Goal: Feedback & Contribution: Contribute content

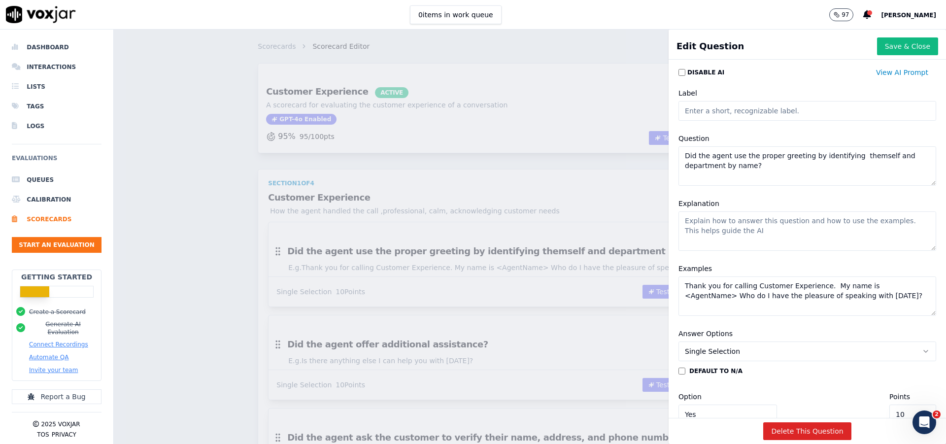
click at [690, 229] on textarea "Explanation" at bounding box center [807, 230] width 258 height 39
paste textarea "This evaluation point measures whether the agent begins the interaction with a …"
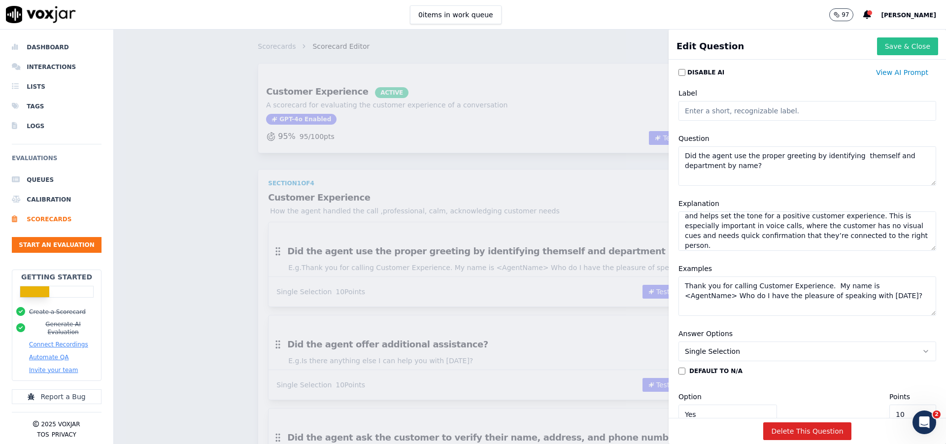
type textarea "This evaluation point measures whether the agent begins the interaction with a …"
click at [884, 43] on button "Save & Close" at bounding box center [907, 46] width 61 height 18
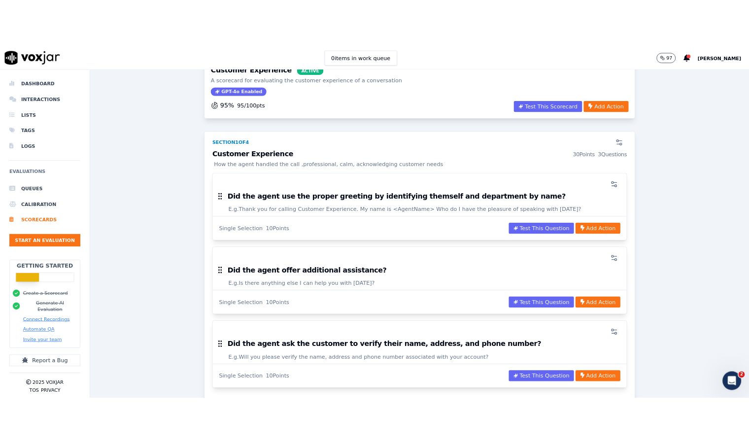
scroll to position [124, 0]
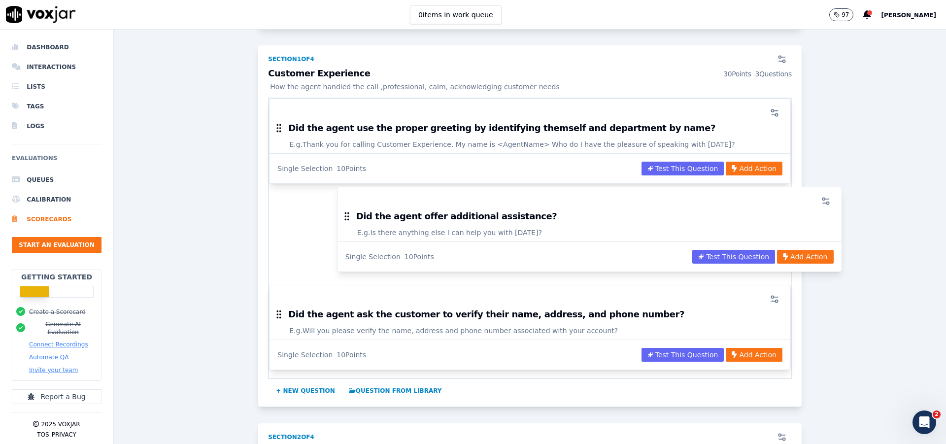
drag, startPoint x: 284, startPoint y: 220, endPoint x: 387, endPoint y: 216, distance: 103.0
click at [387, 216] on body "This is a disabled drag and drop list Tab to one the items and press space-bar …" at bounding box center [473, 222] width 946 height 444
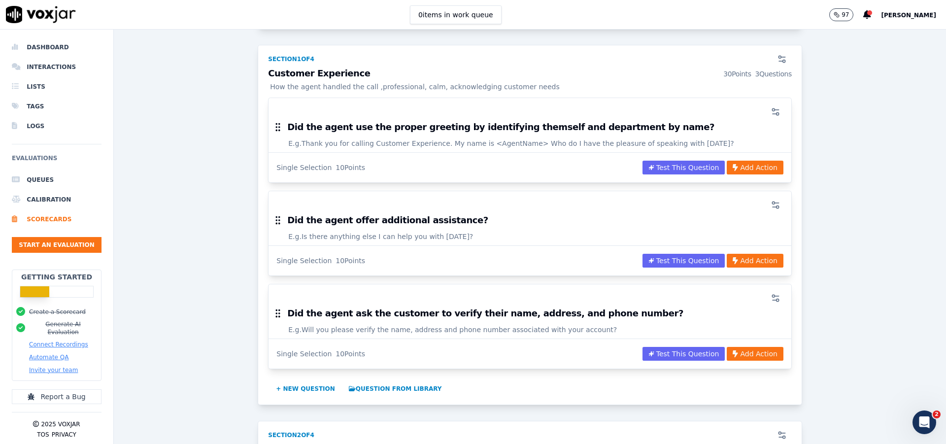
click at [427, 216] on h3 "Did the agent offer additional assistance?" at bounding box center [387, 220] width 201 height 9
click at [604, 212] on div at bounding box center [529, 205] width 511 height 20
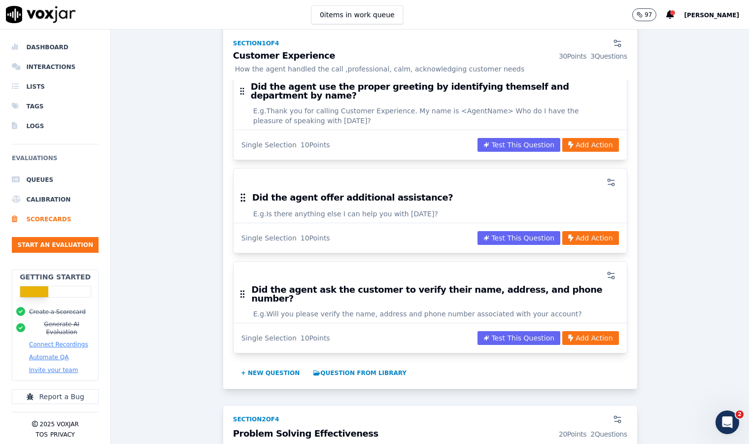
scroll to position [186, 0]
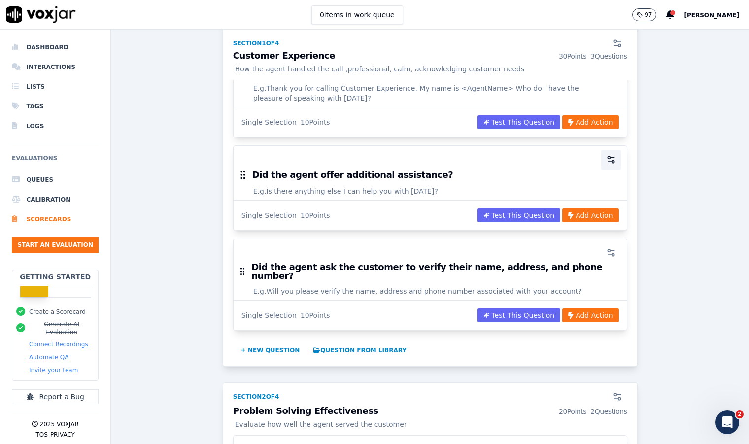
click at [607, 156] on circle "button" at bounding box center [608, 157] width 2 height 2
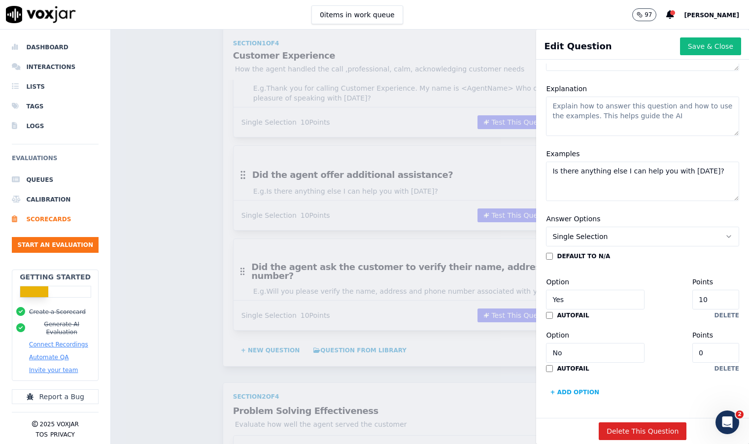
scroll to position [0, 0]
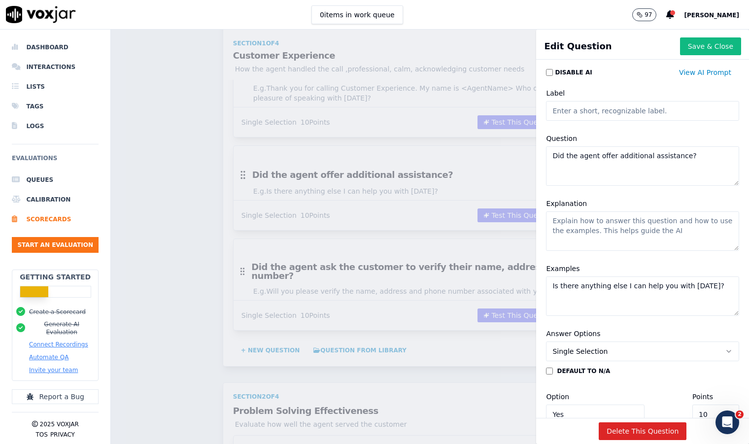
drag, startPoint x: 668, startPoint y: 153, endPoint x: 527, endPoint y: 153, distance: 140.9
click at [546, 153] on textarea "Did the agent offer additional assistance?" at bounding box center [642, 165] width 193 height 39
click at [549, 224] on textarea "Explanation" at bounding box center [642, 230] width 193 height 39
paste textarea "You’re evaluating whether the agent proactively asked if the customer needed an…"
type textarea "You’re evaluating whether the agent proactively asked if the customer needed an…"
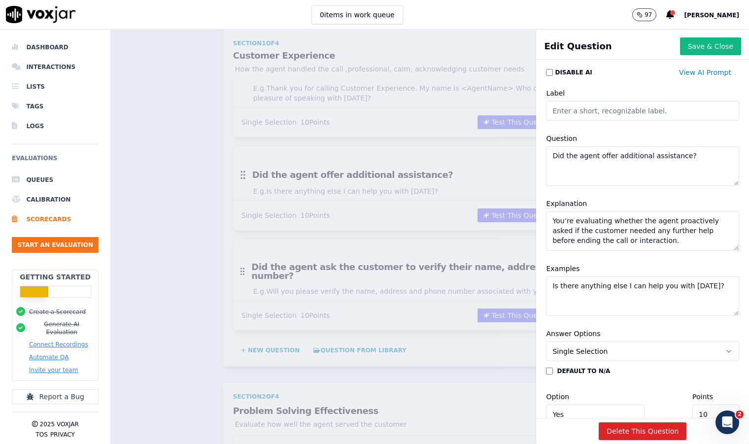
click at [691, 290] on textarea "Is there anything else I can help you with [DATE]?" at bounding box center [642, 295] width 193 height 39
drag, startPoint x: 694, startPoint y: 286, endPoint x: 535, endPoint y: 279, distance: 158.3
click at [546, 279] on textarea "Is there anything else I can help you with [DATE]?" at bounding box center [642, 295] width 193 height 39
paste textarea "“Is there anything else I can help you with [DATE]?” “Do you have any other que…"
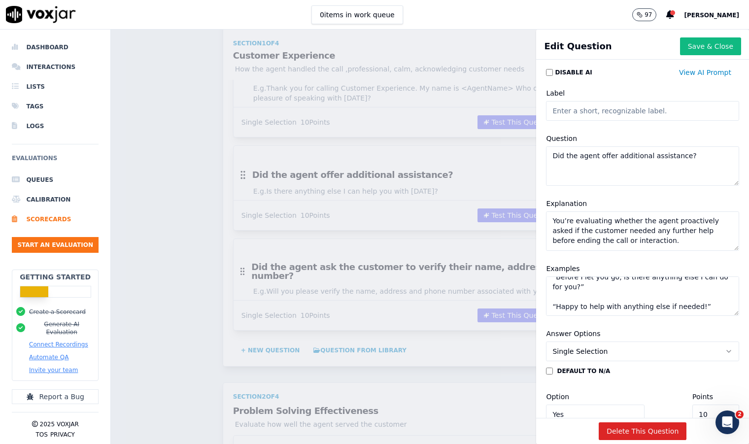
type textarea "“Is there anything else I can help you with [DATE]?” “Do you have any other que…"
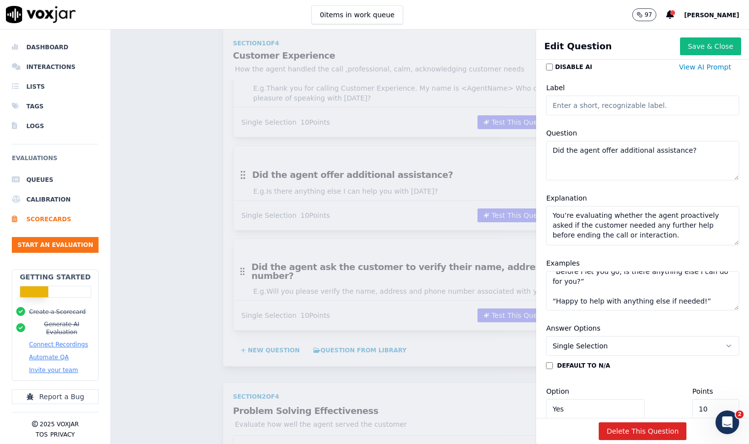
scroll to position [0, 0]
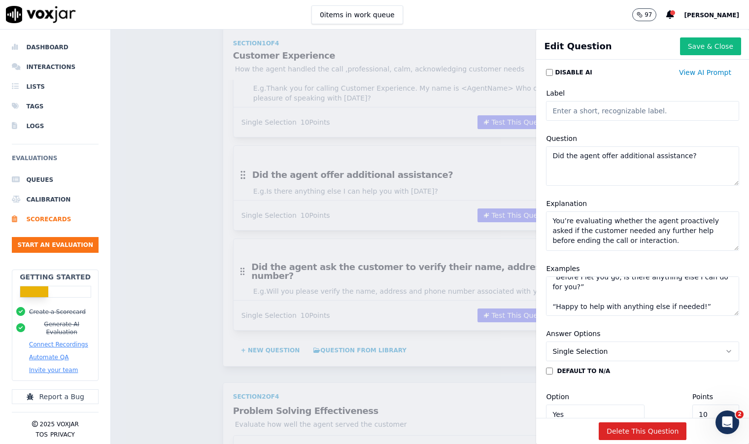
click at [590, 109] on input "Label" at bounding box center [642, 111] width 193 height 20
click at [568, 115] on input "Label" at bounding box center [642, 111] width 193 height 20
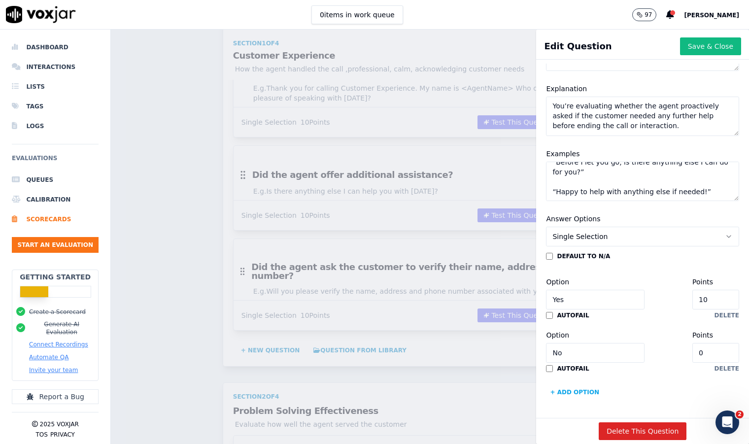
scroll to position [148, 0]
type input "Follow Up"
click at [690, 49] on button "Save & Close" at bounding box center [710, 46] width 61 height 18
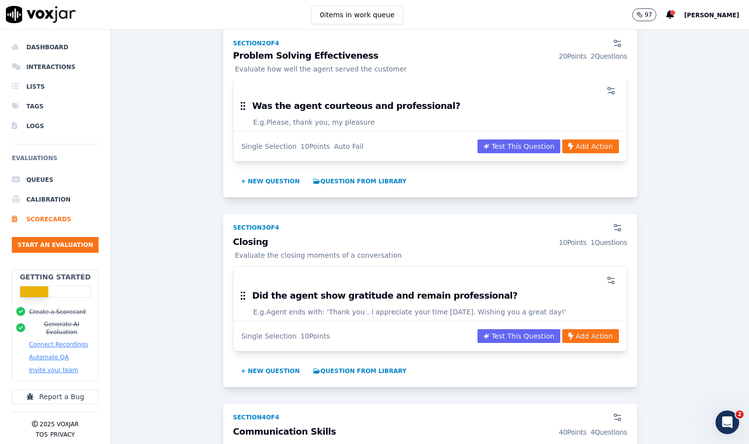
scroll to position [683, 0]
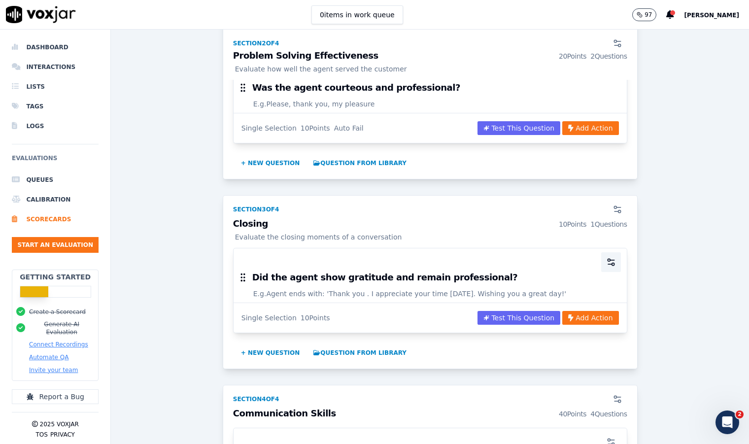
click at [601, 252] on button "button" at bounding box center [611, 262] width 20 height 20
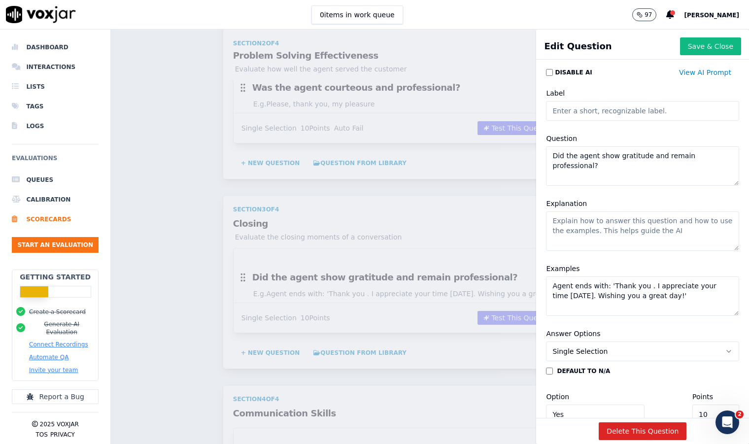
click at [561, 115] on input "Label" at bounding box center [642, 111] width 193 height 20
type input "Professional Closure"
click at [680, 49] on button "Save & Close" at bounding box center [710, 46] width 61 height 18
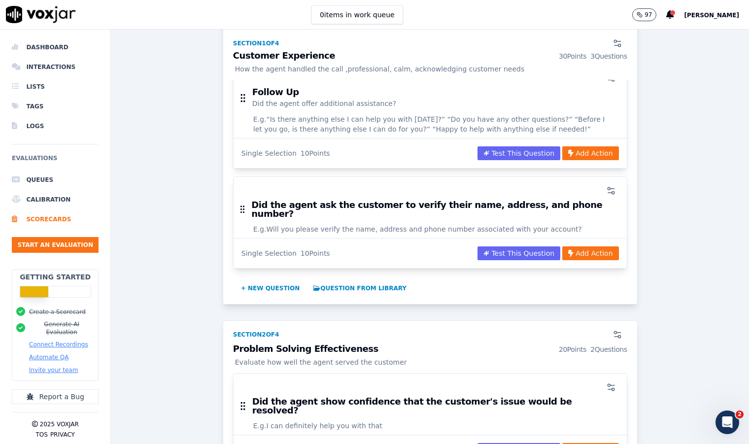
scroll to position [310, 0]
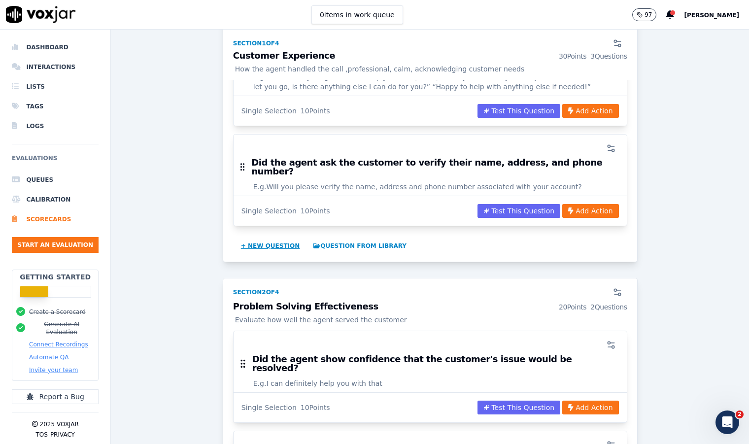
click at [266, 238] on button "+ New question" at bounding box center [270, 246] width 67 height 16
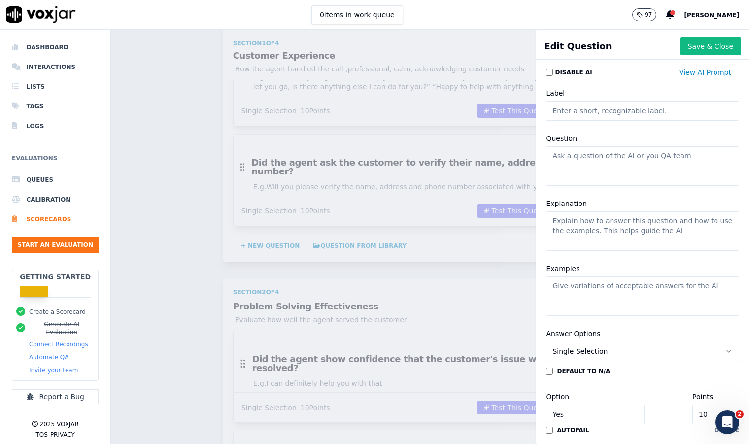
click at [565, 107] on input "Label" at bounding box center [642, 111] width 193 height 20
click at [562, 111] on input "Calm response" at bounding box center [642, 111] width 193 height 20
type input "Calm Response"
click at [573, 155] on textarea "Question" at bounding box center [642, 165] width 193 height 39
click at [550, 162] on textarea "Question" at bounding box center [642, 165] width 193 height 39
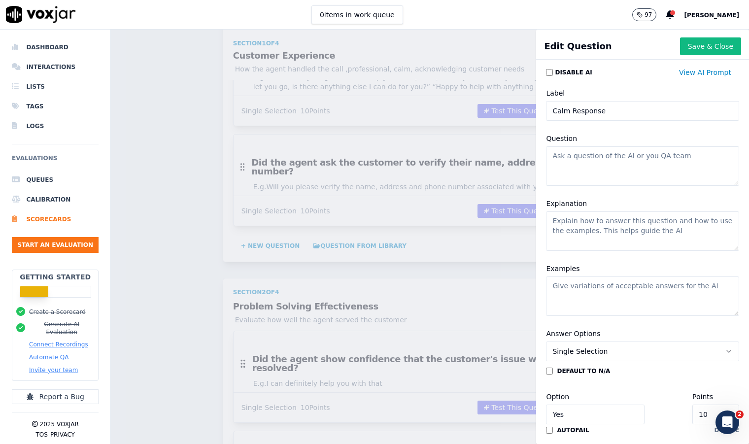
paste textarea "Agent stays composed: 'I understand this is frustrating. Let’s work through it …"
drag, startPoint x: 677, startPoint y: 166, endPoint x: 535, endPoint y: 156, distance: 142.2
click at [546, 156] on textarea "Agent stays composed: 'I understand this is frustrating. Let’s work through it …" at bounding box center [642, 165] width 193 height 39
click at [551, 160] on textarea "Agent stays composed: 'I understand this is frustrating. Let’s work through it …" at bounding box center [642, 165] width 193 height 39
drag, startPoint x: 674, startPoint y: 159, endPoint x: 564, endPoint y: 165, distance: 110.0
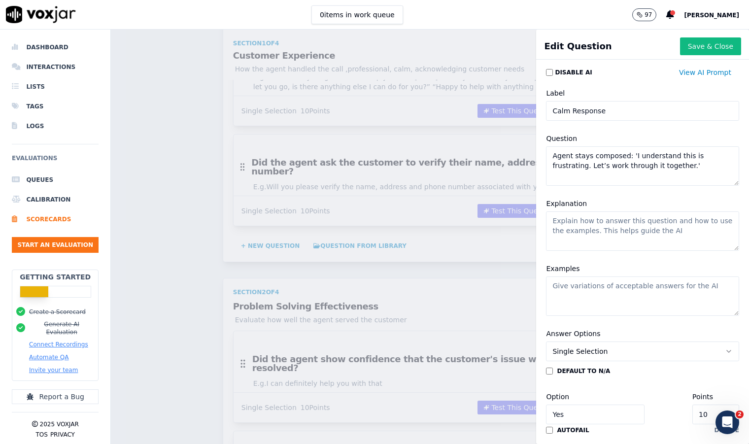
click at [564, 165] on textarea "Agent stays composed: 'I understand this is frustrating. Let’s work through it …" at bounding box center [642, 165] width 193 height 39
drag, startPoint x: 675, startPoint y: 165, endPoint x: 538, endPoint y: 155, distance: 137.3
click at [546, 155] on textarea "Agent stays composed: 'I understand this is frustrating. Let’s work through it …" at bounding box center [642, 165] width 193 height 39
click at [546, 157] on textarea "Agent stays composed: 'I understand this is frustrating. Let’s work through it …" at bounding box center [642, 165] width 193 height 39
click at [627, 154] on textarea "Does Agent stays composed: 'I understand this is frustrating. Let’s work throug…" at bounding box center [642, 165] width 193 height 39
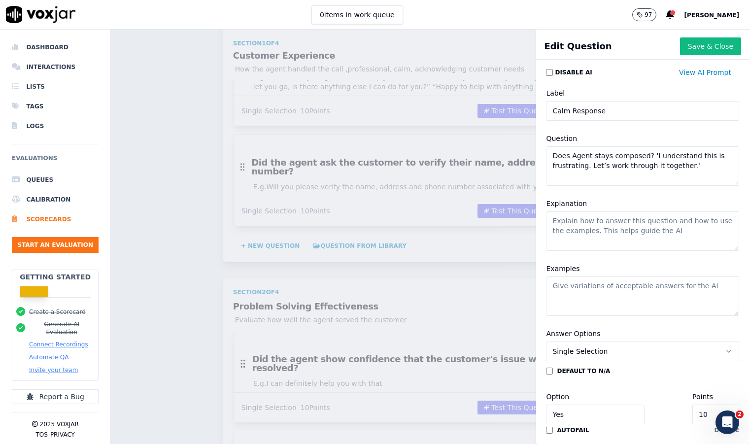
drag, startPoint x: 633, startPoint y: 157, endPoint x: 676, endPoint y: 170, distance: 45.3
click at [676, 170] on textarea "Does Agent stays composed? 'I understand this is frustrating. Let’s work throug…" at bounding box center [642, 165] width 193 height 39
type textarea "Does Agent stays composed?"
click at [547, 289] on textarea "Examples" at bounding box center [642, 295] width 193 height 39
paste textarea "'I understand this is frustrating. Let’s work through it together.'"
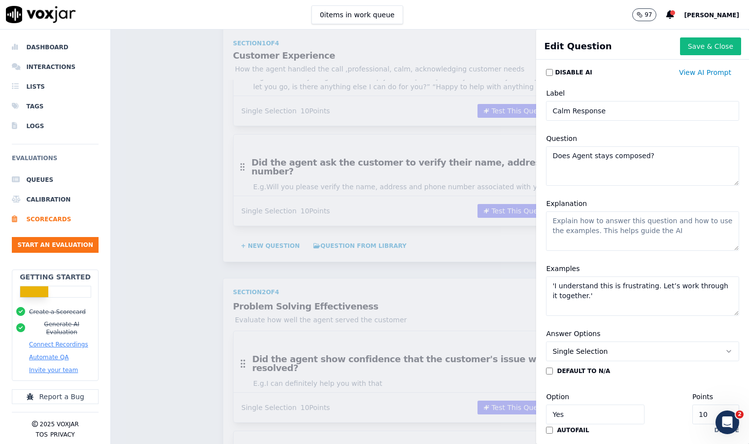
type textarea "'I understand this is frustrating. Let’s work through it together.'"
click at [562, 227] on textarea "Explanation" at bounding box center [642, 230] width 193 height 39
click at [551, 225] on textarea "Explanation" at bounding box center [642, 230] width 193 height 39
paste textarea "The agent remains calm, professional, and emotionally controlled, even if the c…"
type textarea "The agent remains calm, professional, and emotionally controlled, even if the c…"
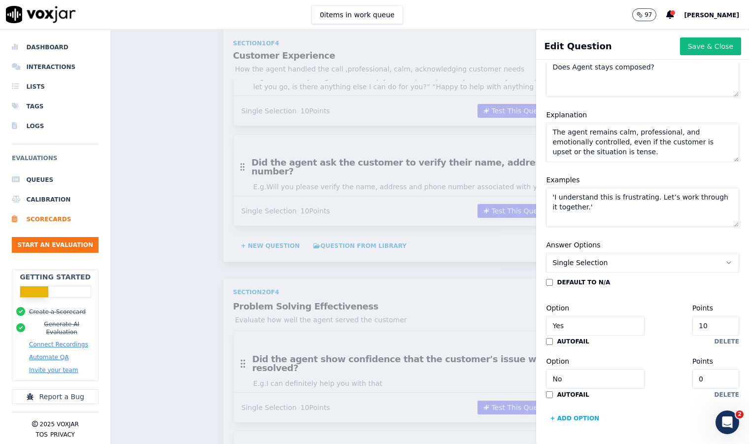
scroll to position [122, 0]
click at [637, 123] on textarea "The agent remains calm, professional, and emotionally controlled, even if the c…" at bounding box center [642, 142] width 193 height 39
click at [587, 188] on textarea "'I understand this is frustrating. Let’s work through it together.'" at bounding box center [642, 207] width 193 height 39
click at [699, 50] on button "Save & Close" at bounding box center [710, 46] width 61 height 18
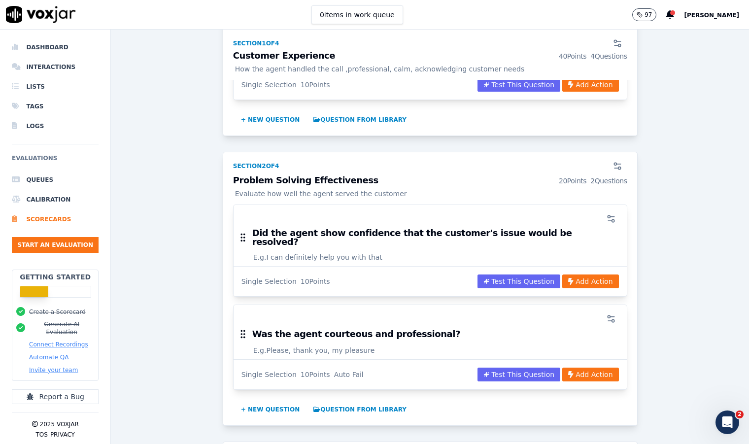
scroll to position [559, 0]
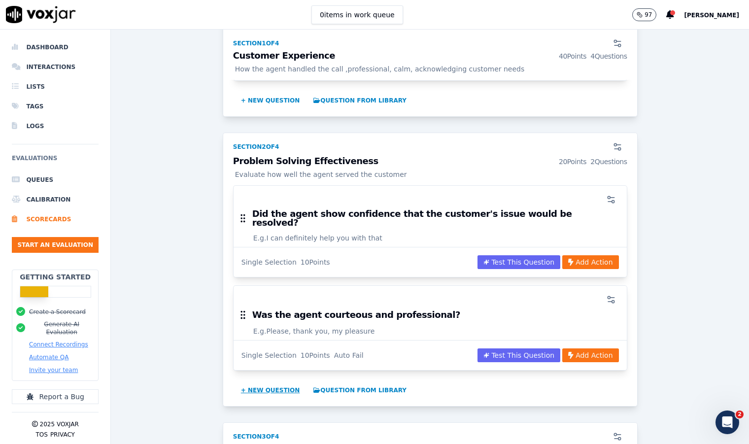
click at [264, 382] on button "+ New question" at bounding box center [270, 390] width 67 height 16
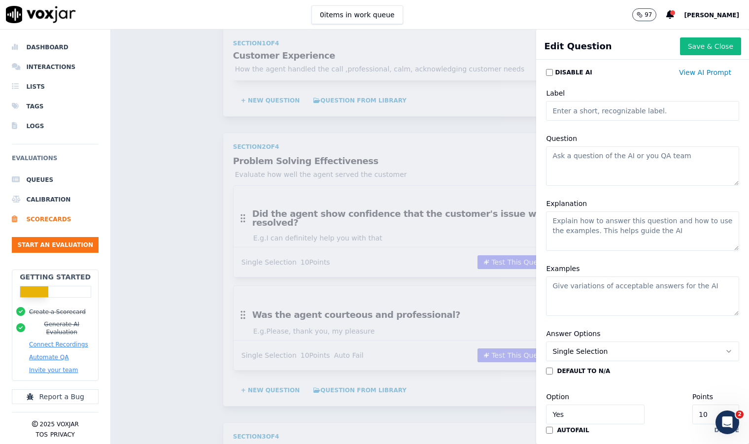
click at [587, 110] on input "Label" at bounding box center [642, 111] width 193 height 20
type input "Solution Options"
click at [546, 157] on textarea "Question" at bounding box center [642, 165] width 193 height 39
paste textarea "Agent offers: 'We have a few options to resolve this—let me walk you through th…"
click at [546, 159] on textarea "Agent offers: 'We have a few options to resolve this—let me walk you through th…" at bounding box center [642, 165] width 193 height 39
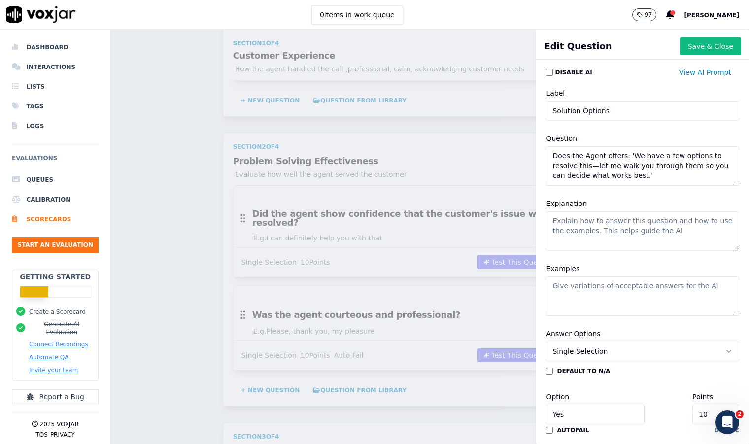
click at [607, 155] on textarea "Does the Agent offers: 'We have a few options to resolve this—let me walk you t…" at bounding box center [642, 165] width 193 height 39
type textarea "Does the Agent offer: 'We have a few options to resolve this—let me walk you th…"
click at [546, 221] on textarea "Explanation" at bounding box center [642, 230] width 193 height 39
click at [686, 265] on div "Examples" at bounding box center [642, 289] width 205 height 65
click at [547, 286] on textarea "Examples" at bounding box center [642, 295] width 193 height 39
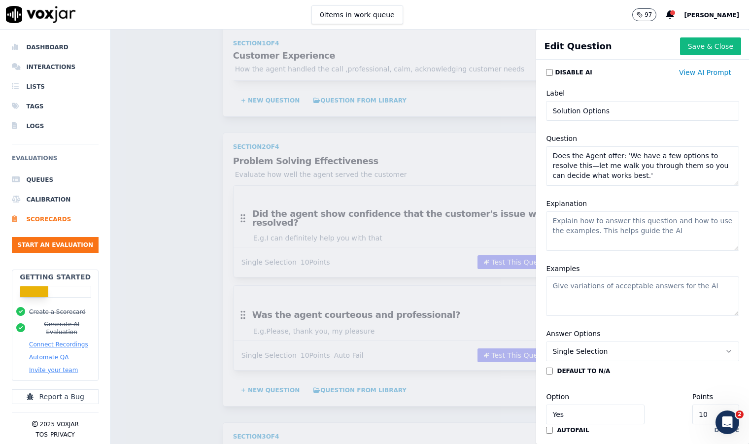
paste textarea ""Let me take a moment to look into this and find the best solution for you—I’ll…"
click at [681, 308] on textarea ""Let me take a moment to look into this and find the best solution for you—I’ll…" at bounding box center [642, 295] width 193 height 39
paste textarea ""I’m going to take care of this for you—let me explore the best option and I’ll…"
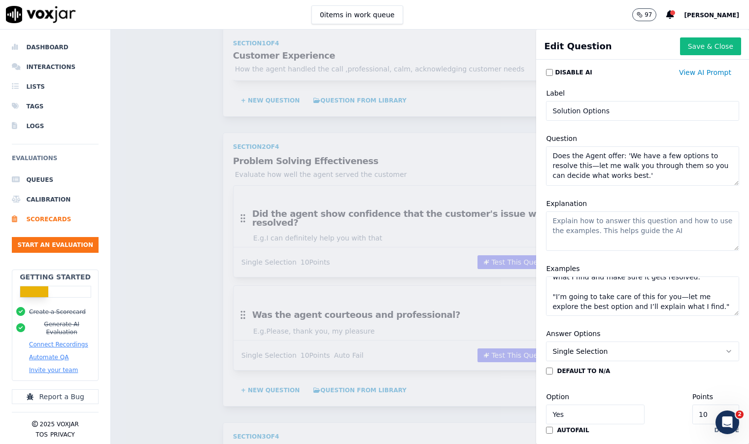
scroll to position [38, 0]
click at [574, 306] on textarea ""Let me take a moment to look into this and find the best solution for you—I’ll…" at bounding box center [642, 295] width 193 height 39
paste textarea ""Let me look into the details and figure out the best way forward. I’ll keep yo…"
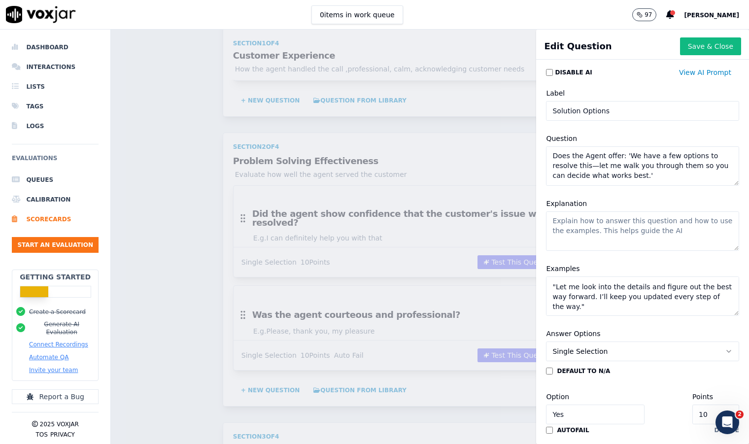
scroll to position [78, 0]
click at [597, 310] on textarea ""Let me take a moment to look into this and find the best solution for you—I’ll…" at bounding box center [642, 295] width 193 height 39
paste textarea ""Give me a moment to review this—I’ll find the most effective solution and make…"
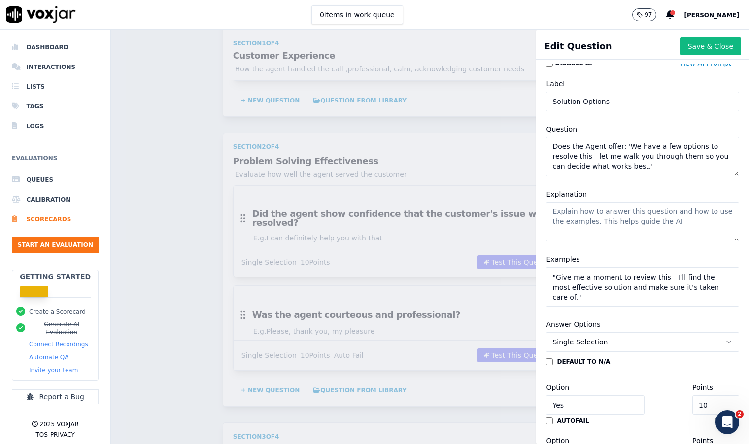
scroll to position [0, 0]
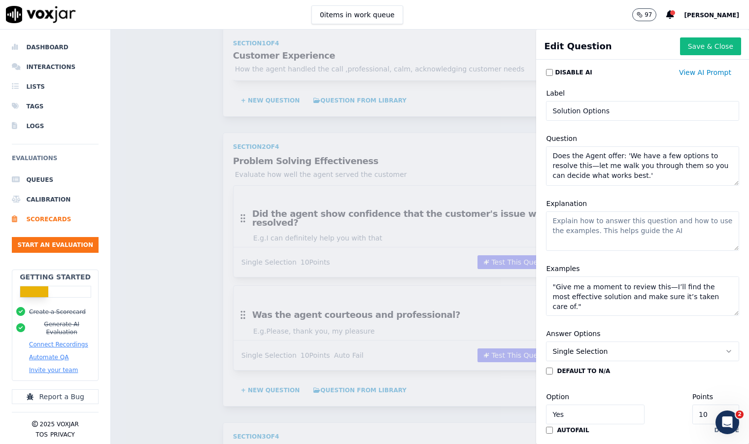
type textarea ""Let me take a moment to look into this and find the best solution for you—I’ll…"
drag, startPoint x: 641, startPoint y: 175, endPoint x: 541, endPoint y: 155, distance: 101.9
click at [546, 155] on textarea "Does the Agent offer: 'We have a few options to resolve this—let me walk you th…" at bounding box center [642, 165] width 193 height 39
click at [647, 181] on textarea "Does the Agent offer: 'We have a few options to resolve this—let me walk you th…" at bounding box center [642, 165] width 193 height 39
drag, startPoint x: 644, startPoint y: 176, endPoint x: 542, endPoint y: 158, distance: 103.5
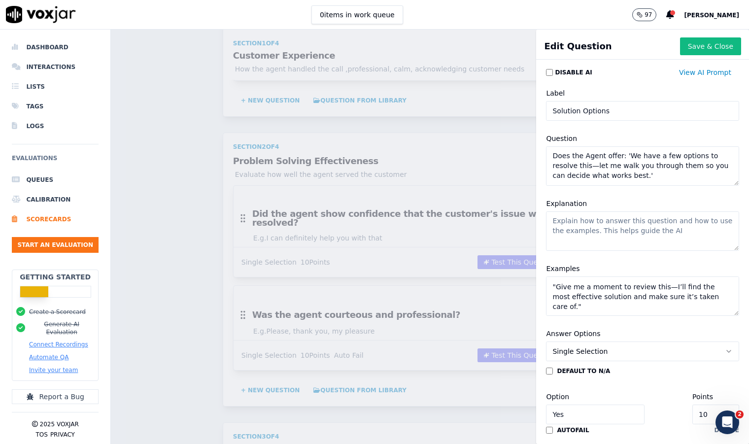
click at [546, 158] on textarea "Does the Agent offer: 'We have a few options to resolve this—let me walk you th…" at bounding box center [642, 165] width 193 height 39
click at [640, 172] on textarea "Does the Agent offer: 'We have a few options to resolve this—let me walk you th…" at bounding box center [642, 165] width 193 height 39
drag, startPoint x: 640, startPoint y: 172, endPoint x: 628, endPoint y: 173, distance: 12.8
click at [628, 173] on textarea "Does the Agent offer: 'We have a few options to resolve this—let me walk you th…" at bounding box center [642, 165] width 193 height 39
click at [667, 174] on textarea "Does the Agent offer: 'We have a few options to resolve this—let me walk you th…" at bounding box center [642, 165] width 193 height 39
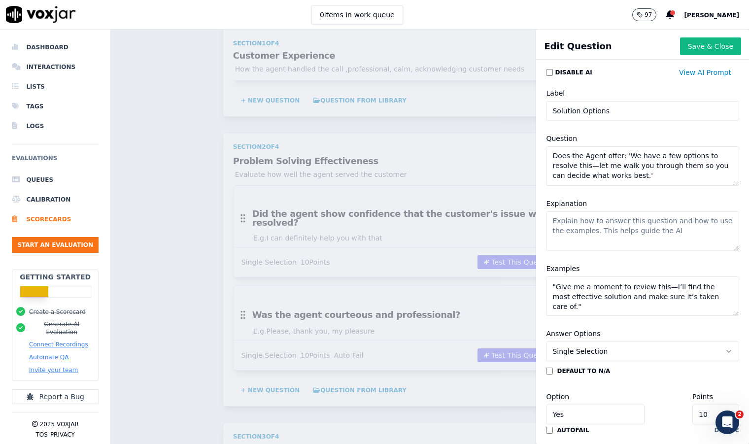
drag, startPoint x: 658, startPoint y: 173, endPoint x: 607, endPoint y: 154, distance: 54.2
click at [607, 154] on textarea "Does the Agent offer: 'We have a few options to resolve this—let me walk you th…" at bounding box center [642, 165] width 193 height 39
type textarea "Does the Agent offer a solution?"
click at [546, 222] on textarea "Explanation" at bounding box center [642, 230] width 193 height 39
click at [672, 239] on textarea "Explanation" at bounding box center [642, 230] width 193 height 39
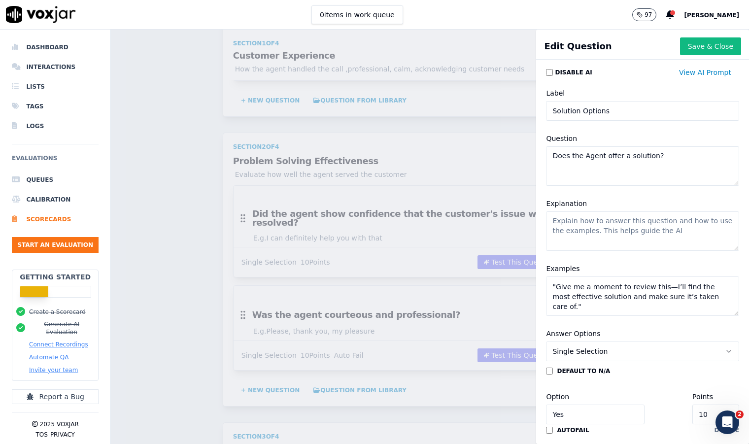
drag, startPoint x: 661, startPoint y: 230, endPoint x: 541, endPoint y: 220, distance: 120.6
click at [552, 223] on textarea "Explanation" at bounding box center [642, 230] width 193 height 39
drag, startPoint x: 538, startPoint y: 220, endPoint x: 570, endPoint y: 226, distance: 32.2
click at [566, 226] on textarea "Explanation" at bounding box center [642, 230] width 193 height 39
click at [546, 224] on textarea "Explanation" at bounding box center [642, 230] width 193 height 39
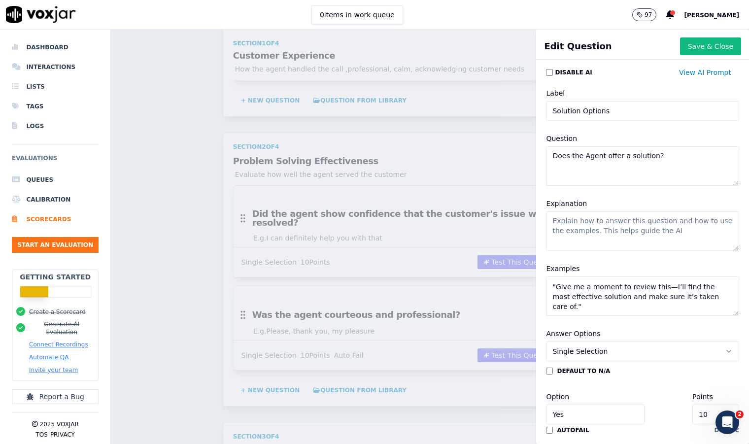
click at [546, 220] on textarea "Explanation" at bounding box center [642, 230] width 193 height 39
paste textarea "Listen or read the full customer issue. Understand what the customer needed or …"
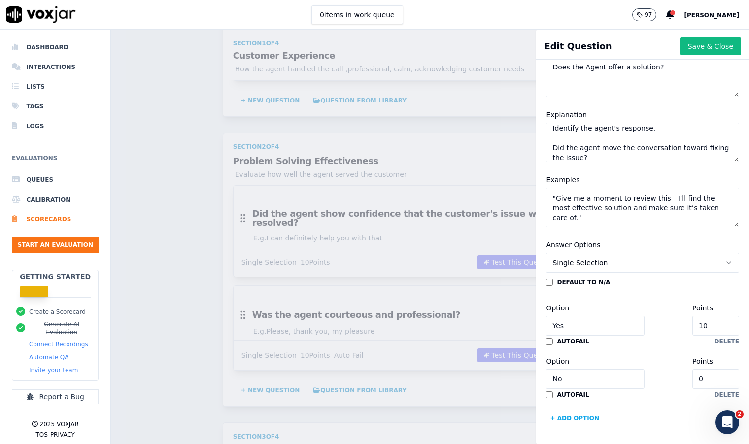
scroll to position [122, 0]
type textarea "Listen or read the full customer issue. Understand what the customer needed or …"
click at [680, 49] on button "Save & Close" at bounding box center [710, 46] width 61 height 18
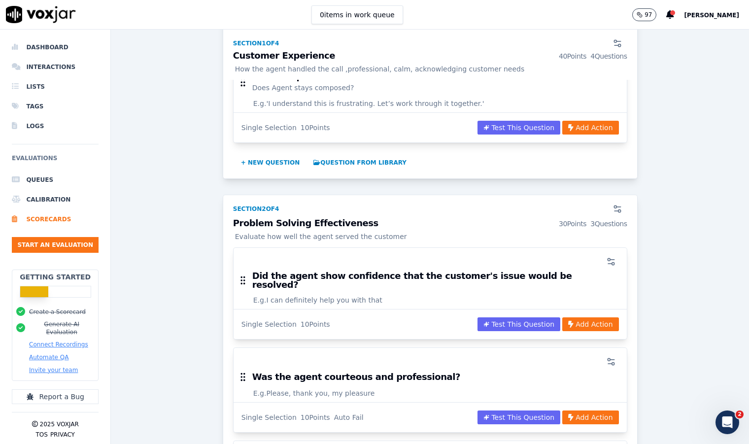
scroll to position [434, 0]
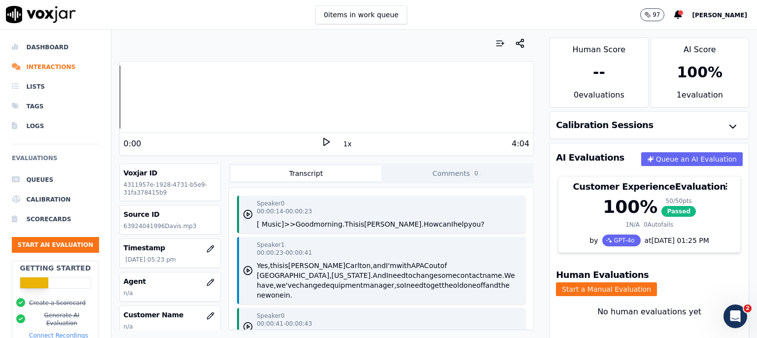
scroll to position [64, 0]
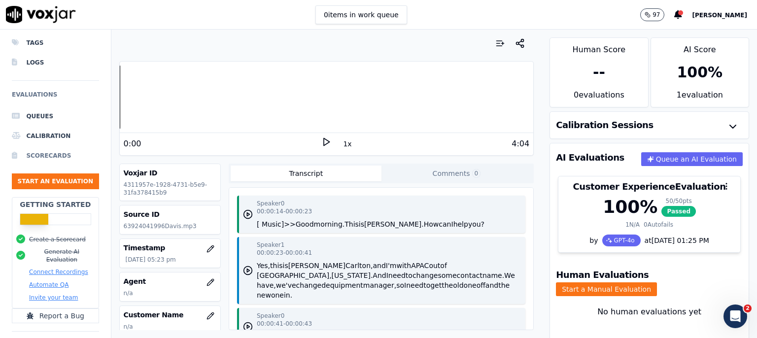
click at [66, 152] on li "Scorecards" at bounding box center [55, 156] width 87 height 20
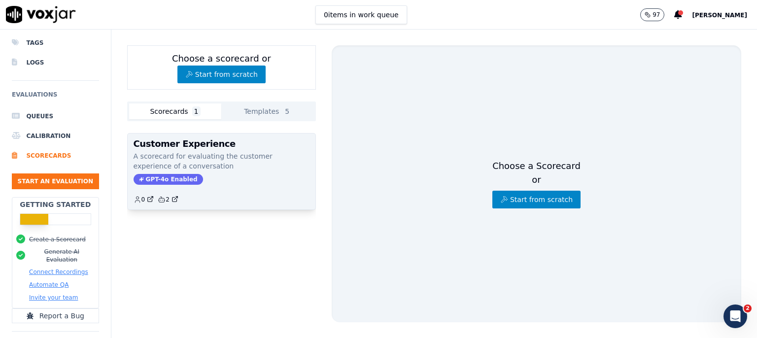
click at [221, 156] on p "A scorecard for evaluating the customer experience of a conversation" at bounding box center [221, 161] width 176 height 20
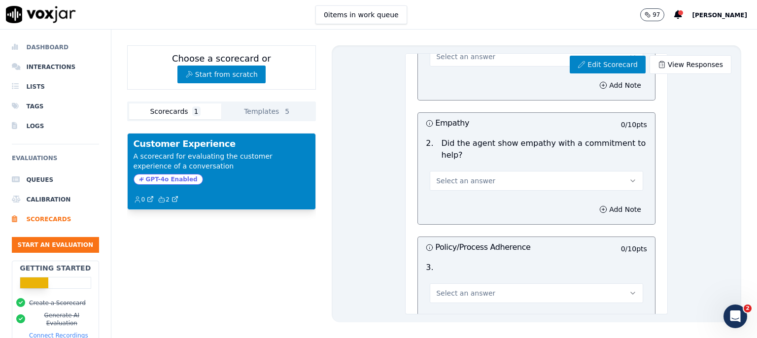
click at [48, 45] on li "Dashboard" at bounding box center [55, 47] width 87 height 20
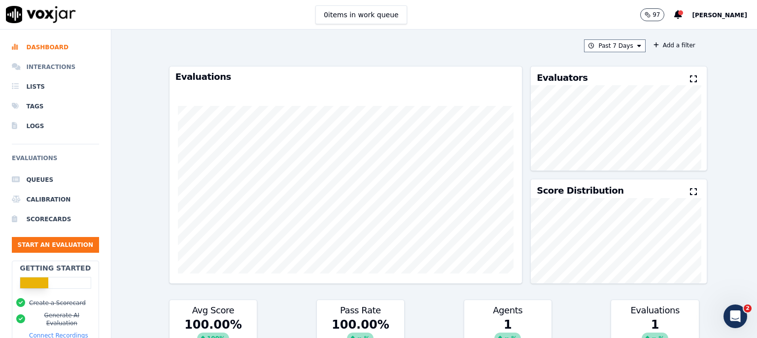
click at [40, 68] on li "Interactions" at bounding box center [55, 67] width 87 height 20
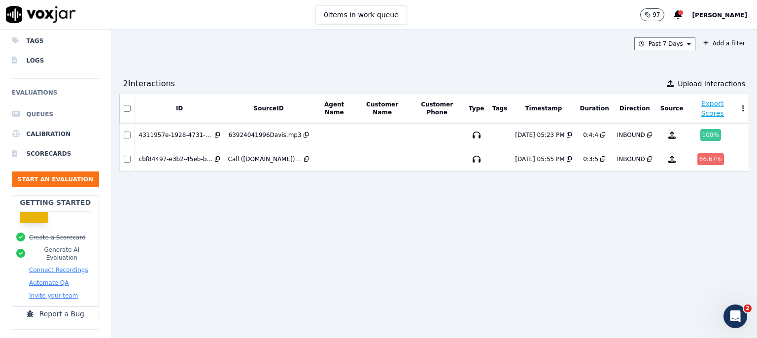
scroll to position [97, 0]
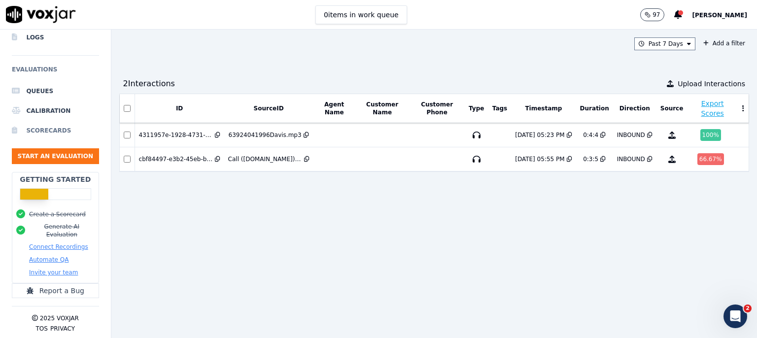
click at [41, 125] on li "Scorecards" at bounding box center [55, 131] width 87 height 20
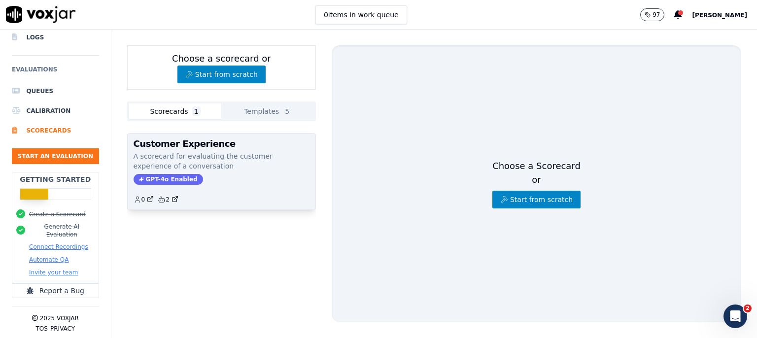
click at [241, 174] on div "GPT-4o Enabled" at bounding box center [221, 179] width 176 height 11
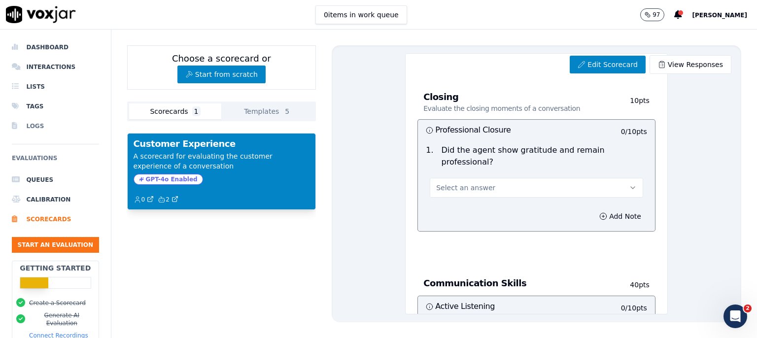
click at [35, 125] on li "Logs" at bounding box center [55, 126] width 87 height 20
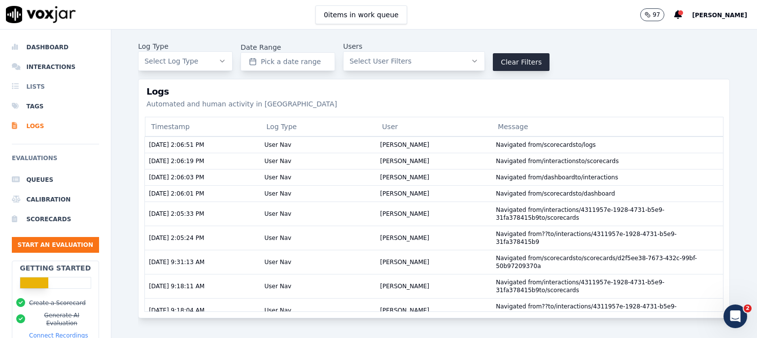
click at [37, 82] on li "Lists" at bounding box center [55, 87] width 87 height 20
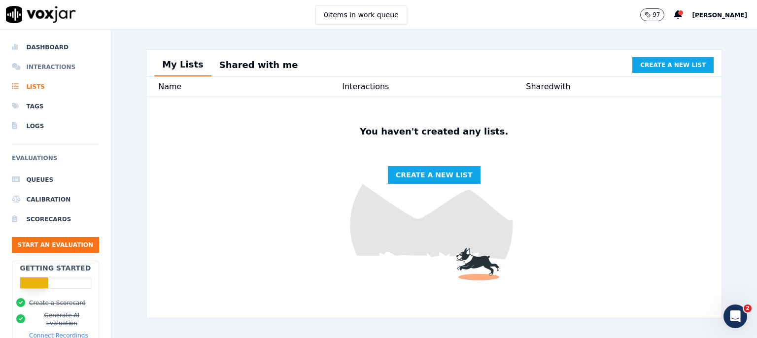
click at [47, 69] on li "Interactions" at bounding box center [55, 67] width 87 height 20
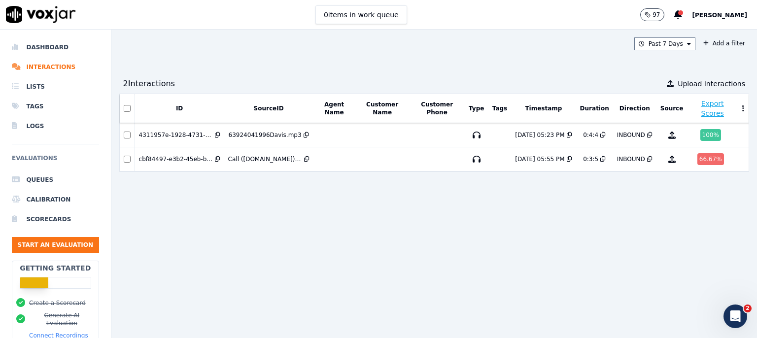
click at [738, 108] on button at bounding box center [743, 108] width 10 height 15
click at [691, 109] on button "Export Scores" at bounding box center [712, 109] width 42 height 20
